Goal: Task Accomplishment & Management: Complete application form

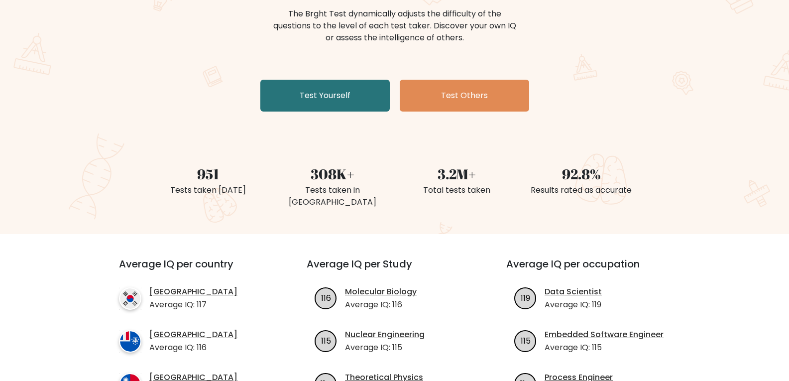
scroll to position [100, 0]
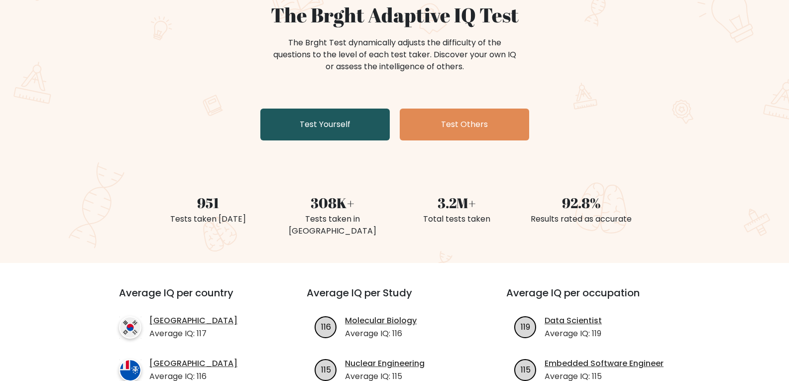
click at [328, 123] on link "Test Yourself" at bounding box center [326, 125] width 130 height 32
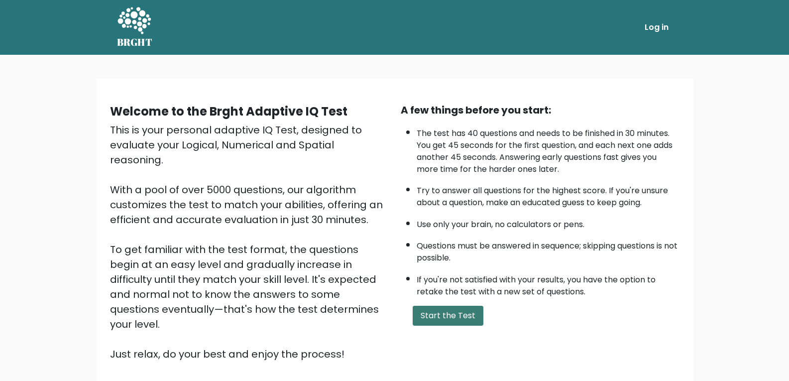
click at [438, 320] on button "Start the Test" at bounding box center [448, 316] width 71 height 20
click at [641, 25] on li "Log in" at bounding box center [638, 27] width 70 height 20
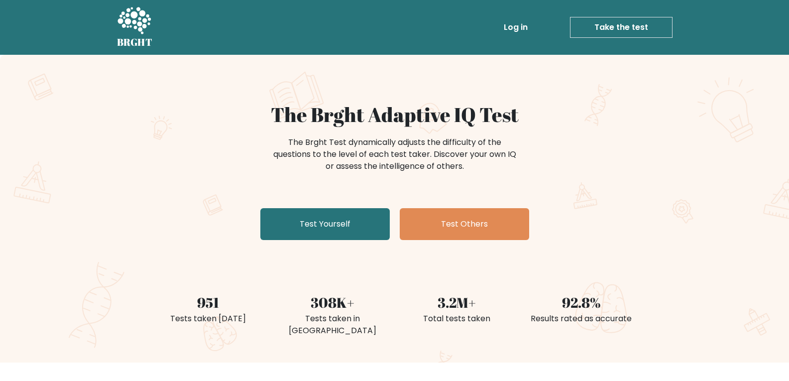
click at [526, 31] on link "Log in" at bounding box center [516, 27] width 32 height 20
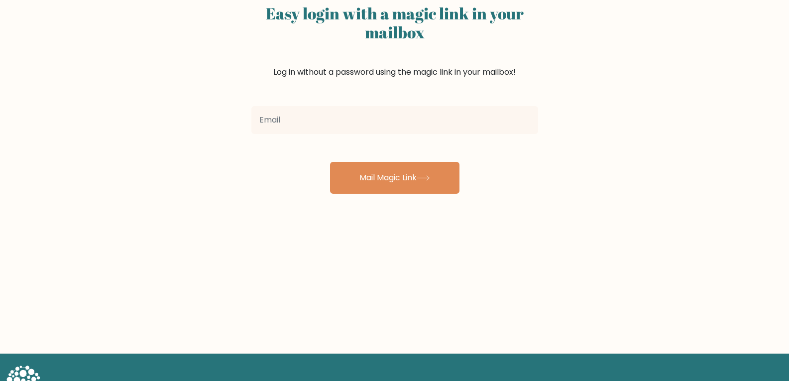
scroll to position [100, 0]
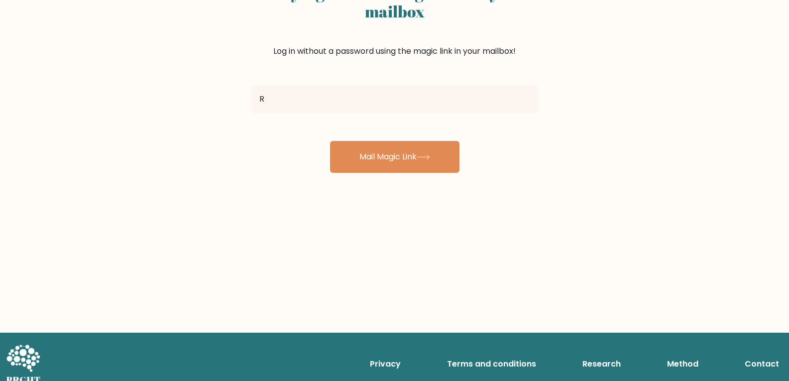
type input "rewantronaldo@gmail.com"
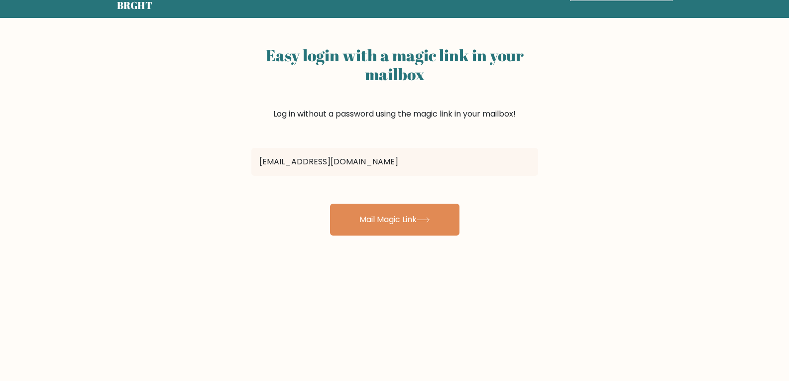
scroll to position [0, 0]
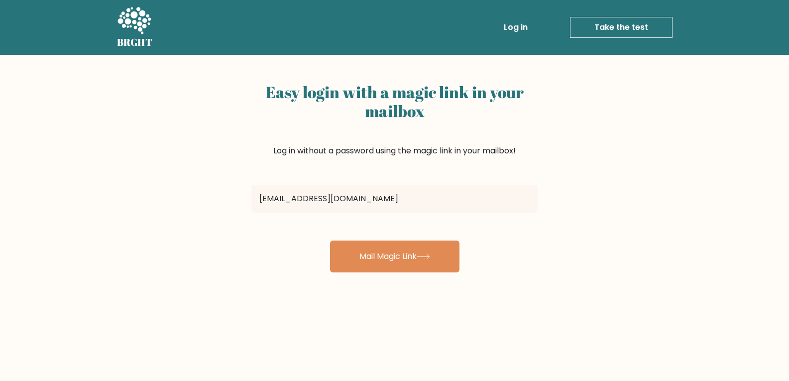
click at [395, 234] on form "rewantronaldo@gmail.com Mail Magic Link" at bounding box center [395, 227] width 287 height 92
click at [388, 264] on button "Mail Magic Link" at bounding box center [395, 257] width 130 height 32
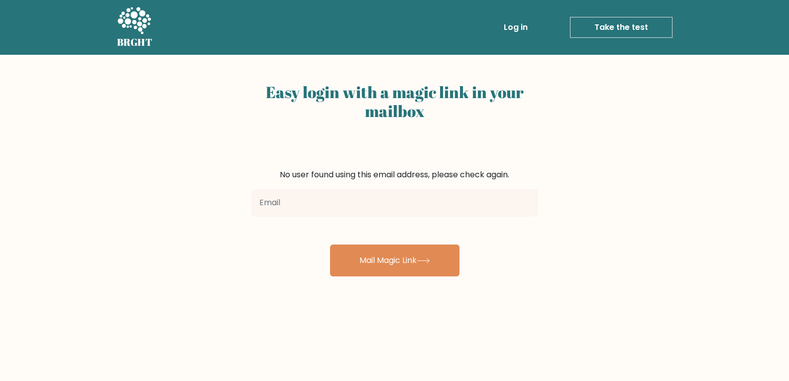
click at [517, 19] on link "Log in" at bounding box center [516, 27] width 32 height 20
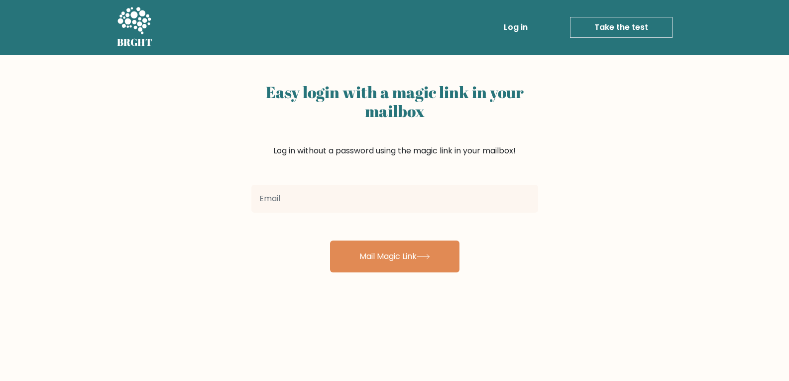
click at [611, 23] on link "Take the test" at bounding box center [621, 27] width 103 height 21
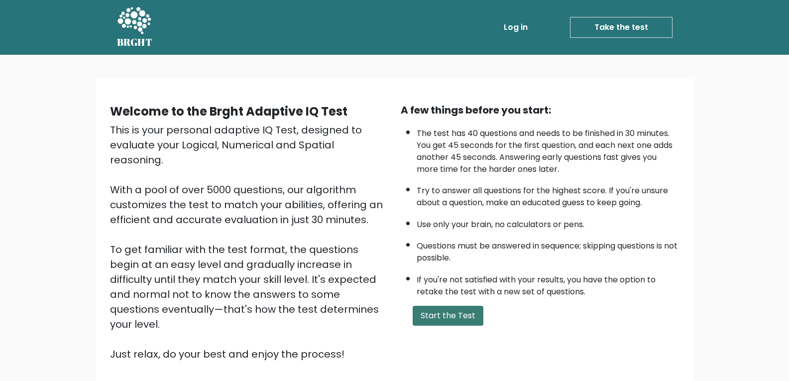
click at [443, 316] on button "Start the Test" at bounding box center [448, 316] width 71 height 20
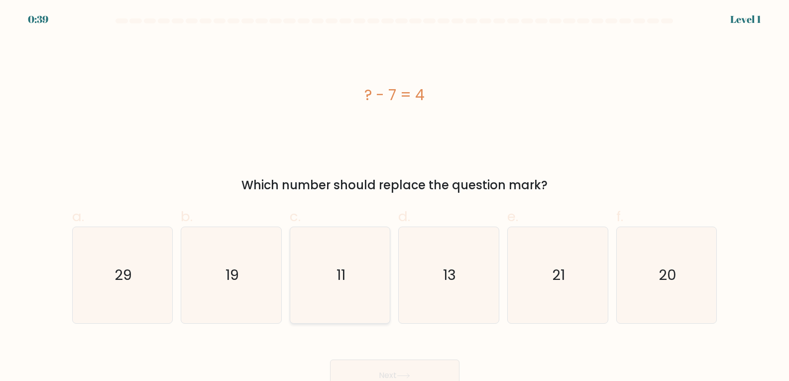
click at [337, 262] on icon "11" at bounding box center [340, 275] width 96 height 96
click at [395, 197] on input "c. 11" at bounding box center [395, 194] width 0 height 6
radio input "true"
click at [427, 359] on div "Next" at bounding box center [394, 364] width 657 height 56
click at [428, 366] on button "Next" at bounding box center [395, 376] width 130 height 32
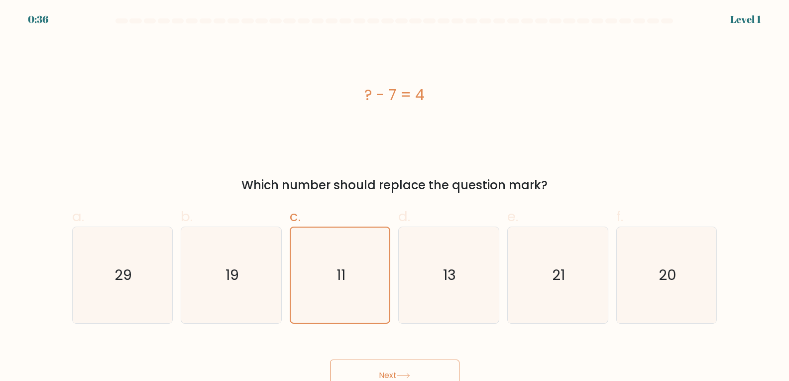
click at [435, 372] on button "Next" at bounding box center [395, 376] width 130 height 32
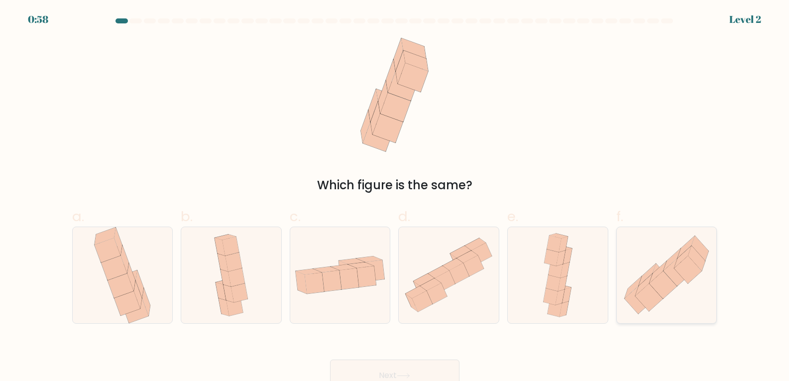
click at [691, 296] on icon at bounding box center [667, 275] width 100 height 88
click at [395, 197] on input "f." at bounding box center [395, 194] width 0 height 6
radio input "true"
click at [404, 369] on button "Next" at bounding box center [395, 376] width 130 height 32
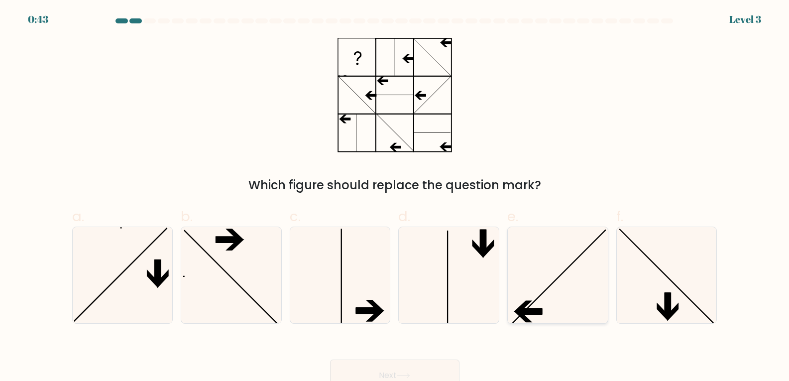
click at [553, 299] on icon at bounding box center [558, 275] width 96 height 96
click at [395, 197] on input "e." at bounding box center [395, 194] width 0 height 6
radio input "true"
click at [418, 373] on button "Next" at bounding box center [395, 376] width 130 height 32
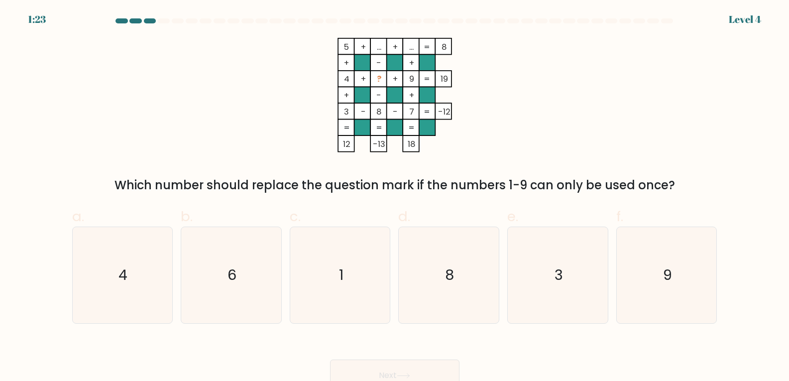
click at [418, 368] on button "Next" at bounding box center [395, 376] width 130 height 32
click at [243, 272] on icon "6" at bounding box center [231, 275] width 96 height 96
click at [395, 197] on input "b. 6" at bounding box center [395, 194] width 0 height 6
radio input "true"
click at [359, 371] on button "Next" at bounding box center [395, 376] width 130 height 32
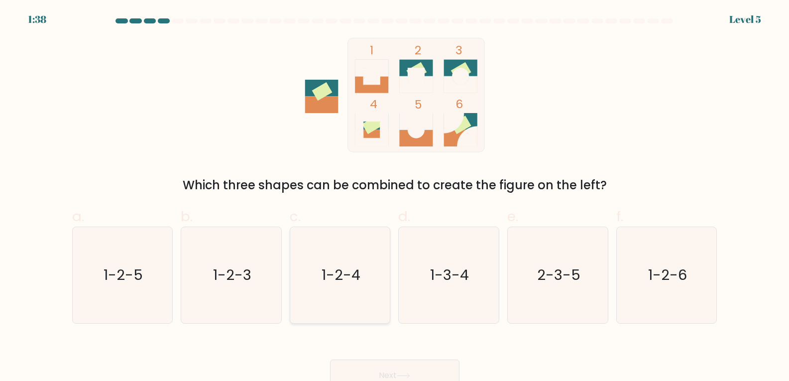
click at [374, 283] on icon "1-2-4" at bounding box center [340, 275] width 96 height 96
click at [395, 197] on input "c. 1-2-4" at bounding box center [395, 194] width 0 height 6
radio input "true"
click at [410, 368] on button "Next" at bounding box center [395, 376] width 130 height 32
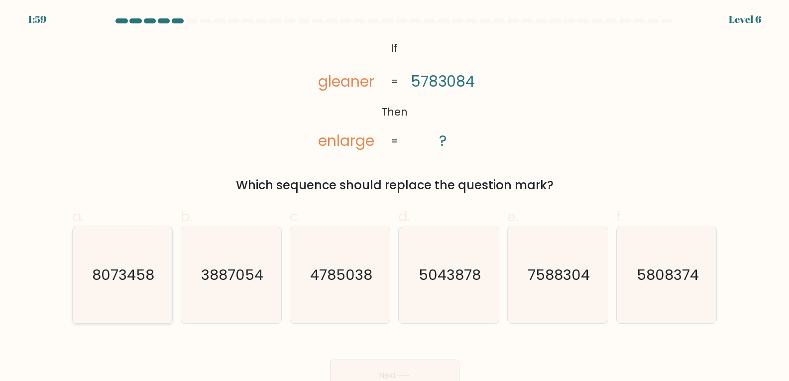
click at [150, 281] on text "8073458" at bounding box center [123, 275] width 62 height 20
click at [395, 197] on input "a. 8073458" at bounding box center [395, 194] width 0 height 6
radio input "true"
click at [401, 367] on button "Next" at bounding box center [395, 376] width 130 height 32
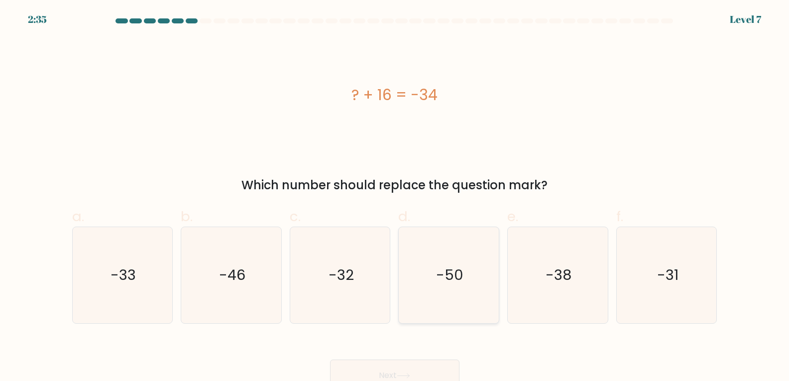
click at [463, 288] on icon "-50" at bounding box center [449, 275] width 96 height 96
click at [395, 197] on input "d. -50" at bounding box center [395, 194] width 0 height 6
radio input "true"
click at [386, 370] on button "Next" at bounding box center [395, 376] width 130 height 32
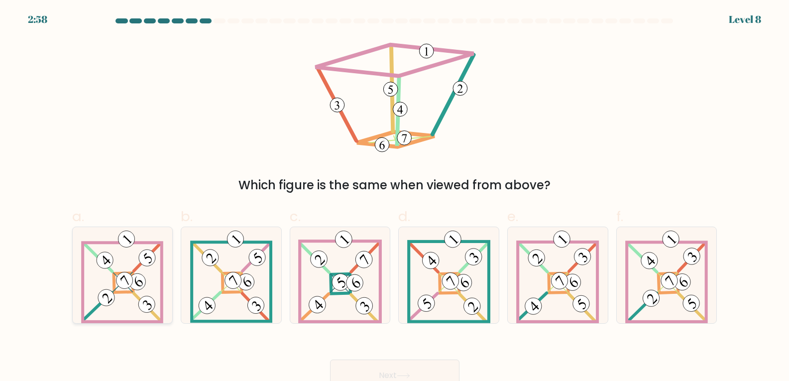
click at [105, 257] on icon at bounding box center [107, 260] width 8 height 9
click at [395, 197] on input "a." at bounding box center [395, 194] width 0 height 6
radio input "true"
click at [338, 369] on button "Next" at bounding box center [395, 376] width 130 height 32
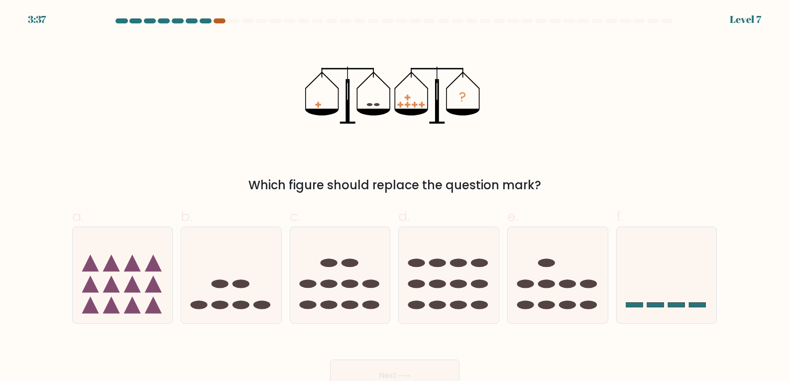
click at [218, 19] on div at bounding box center [220, 20] width 12 height 5
